Goal: Information Seeking & Learning: Learn about a topic

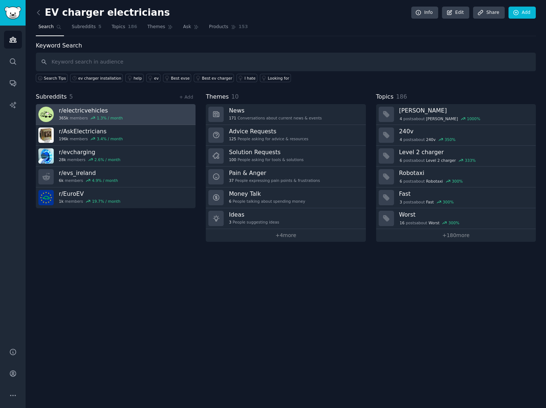
click at [124, 110] on link "r/ electricvehicles 365k members 1.3 % / month" at bounding box center [116, 114] width 160 height 21
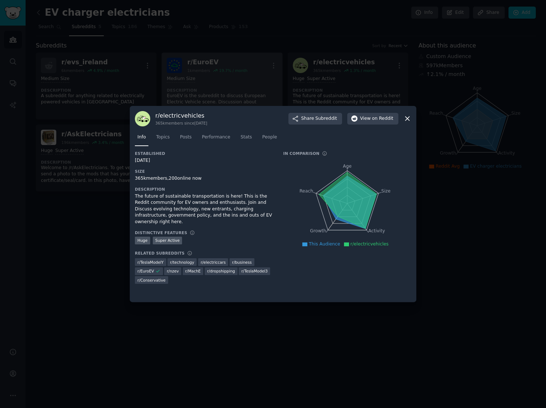
drag, startPoint x: 174, startPoint y: 57, endPoint x: 170, endPoint y: 54, distance: 5.2
click at [174, 56] on div at bounding box center [273, 204] width 546 height 408
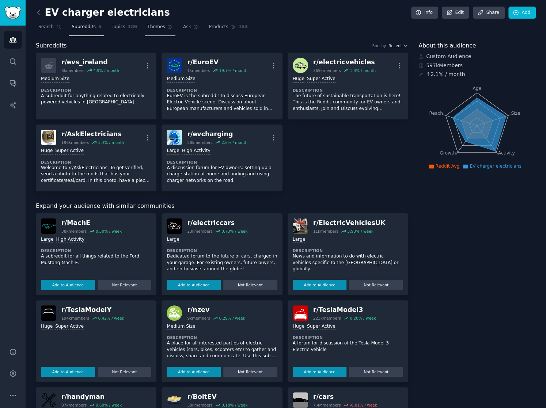
click at [145, 23] on link "Themes" at bounding box center [160, 28] width 31 height 15
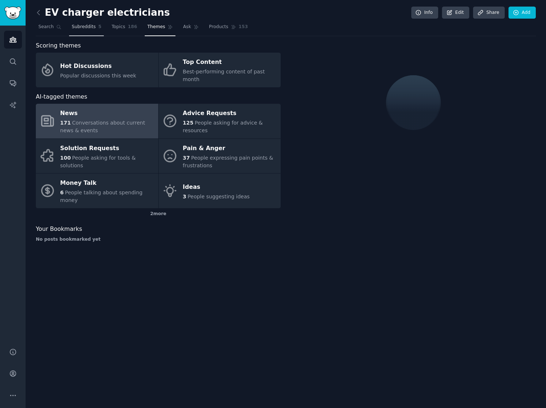
click at [91, 27] on span "Subreddits" at bounding box center [84, 27] width 24 height 7
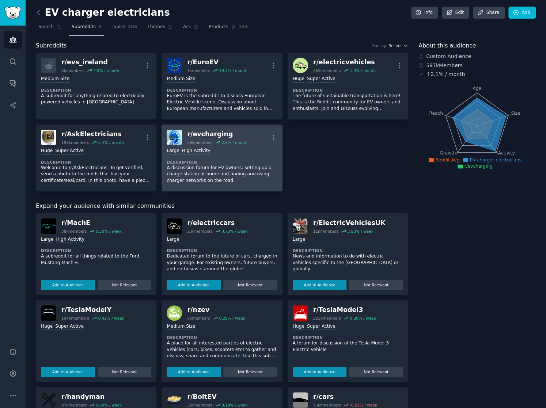
click at [255, 158] on div "Large High Activity Description A discussion forum for EV owners: setting up a …" at bounding box center [222, 165] width 110 height 41
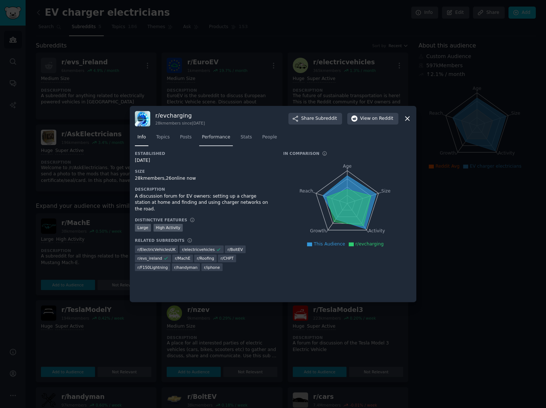
click at [216, 140] on span "Performance" at bounding box center [216, 137] width 29 height 7
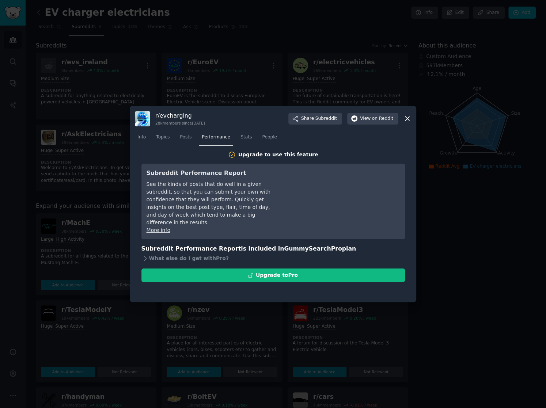
click at [149, 135] on nav "Info Topics Posts Performance Stats People" at bounding box center [273, 139] width 276 height 15
click at [156, 137] on span "Topics" at bounding box center [163, 137] width 14 height 7
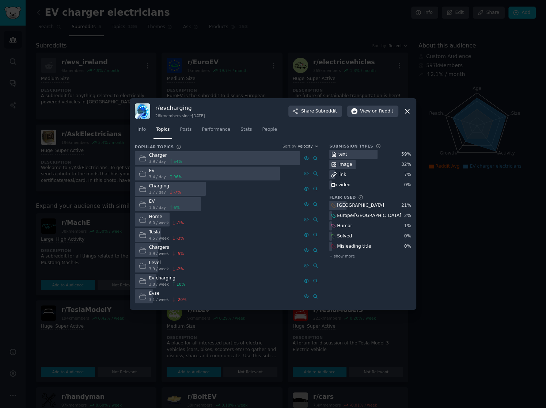
click at [290, 30] on div at bounding box center [273, 204] width 546 height 408
